Goal: Information Seeking & Learning: Learn about a topic

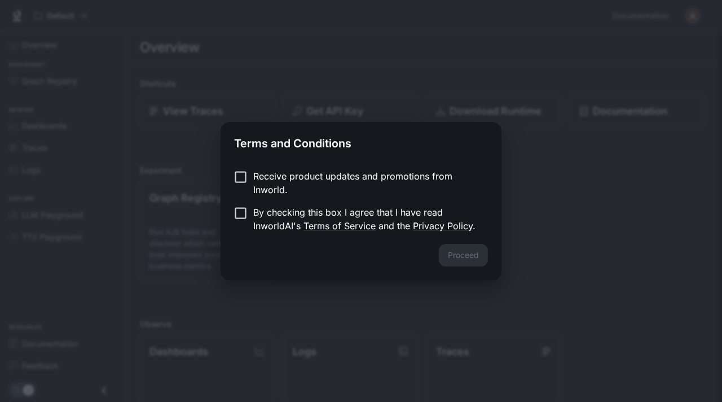
click at [464, 256] on div "Proceed" at bounding box center [361, 262] width 281 height 36
click at [277, 223] on p "By checking this box I agree that I have read InworldAI's Terms of Service and …" at bounding box center [366, 218] width 226 height 27
click at [278, 179] on p "Receive product updates and promotions from Inworld." at bounding box center [366, 182] width 226 height 27
click at [461, 257] on button "Proceed" at bounding box center [463, 255] width 49 height 23
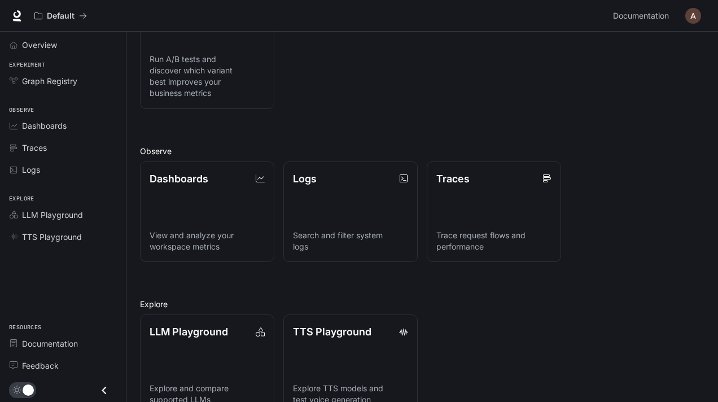
scroll to position [200, 0]
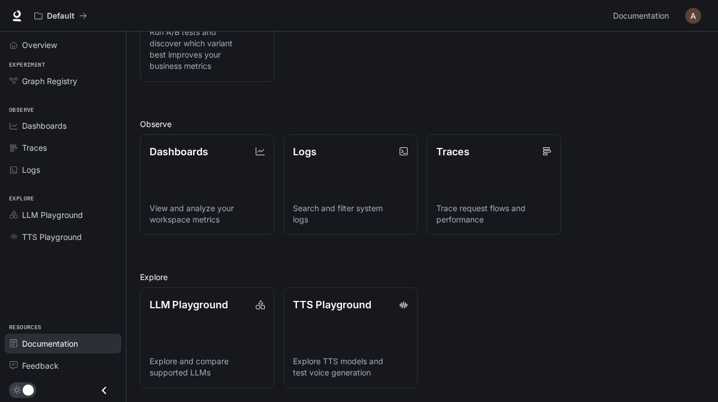
click at [37, 340] on span "Documentation" at bounding box center [50, 343] width 56 height 12
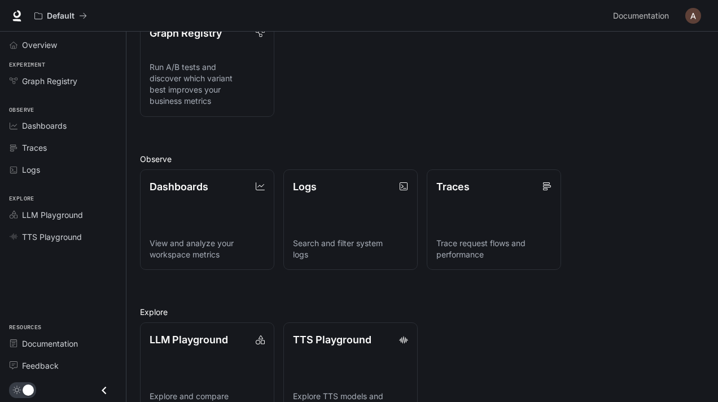
scroll to position [0, 0]
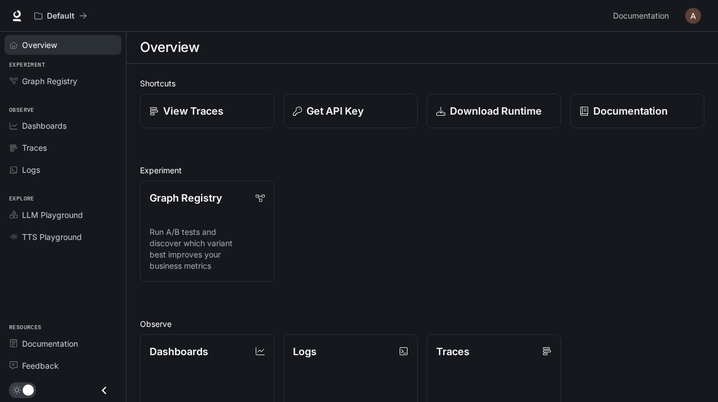
click at [44, 40] on span "Overview" at bounding box center [39, 45] width 35 height 12
click at [48, 131] on span "Dashboards" at bounding box center [44, 126] width 45 height 12
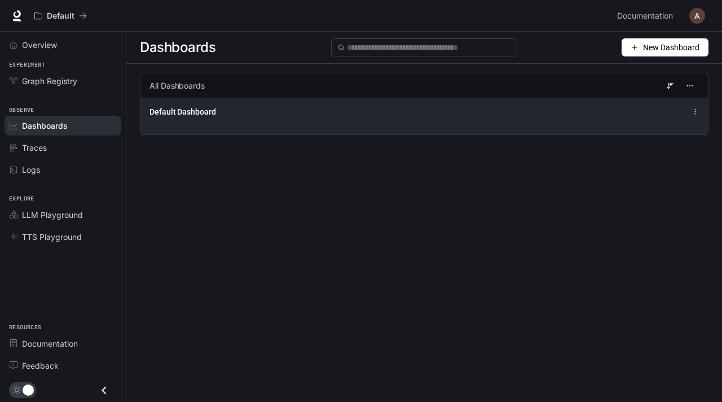
click at [639, 112] on div "Default Dashboard" at bounding box center [425, 112] width 550 height 14
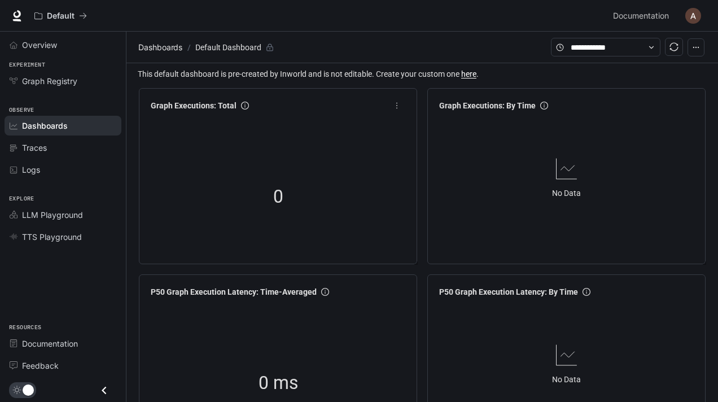
click at [278, 174] on div "0" at bounding box center [278, 197] width 113 height 72
click at [498, 217] on div "No Data" at bounding box center [565, 177] width 263 height 123
click at [46, 169] on div "Logs" at bounding box center [69, 170] width 94 height 12
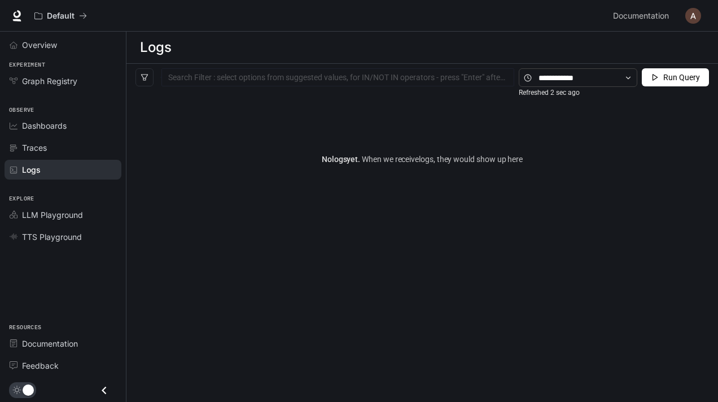
click at [393, 87] on div "Search Filter : select options from suggested values, for IN/NOT IN operators -…" at bounding box center [421, 78] width 591 height 28
click at [37, 126] on span "Dashboards" at bounding box center [44, 126] width 45 height 12
